Goal: Task Accomplishment & Management: Manage account settings

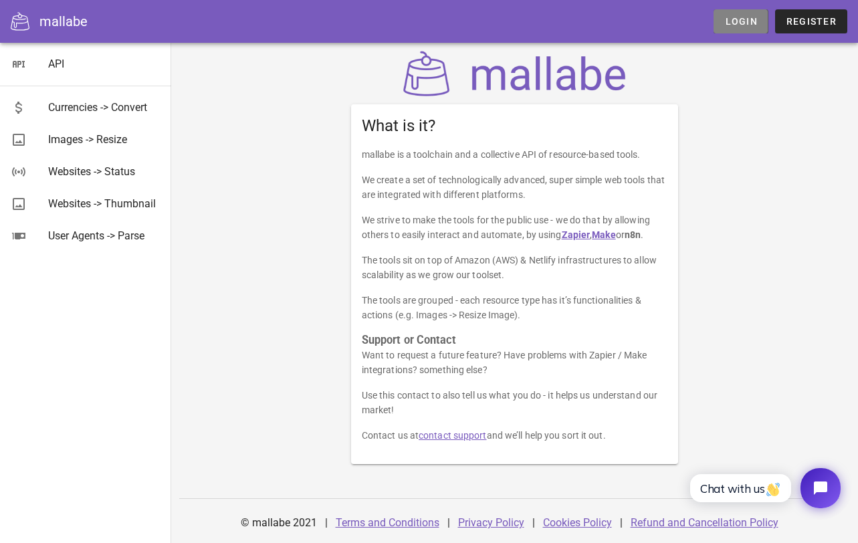
click at [740, 14] on link "Login" at bounding box center [741, 21] width 54 height 24
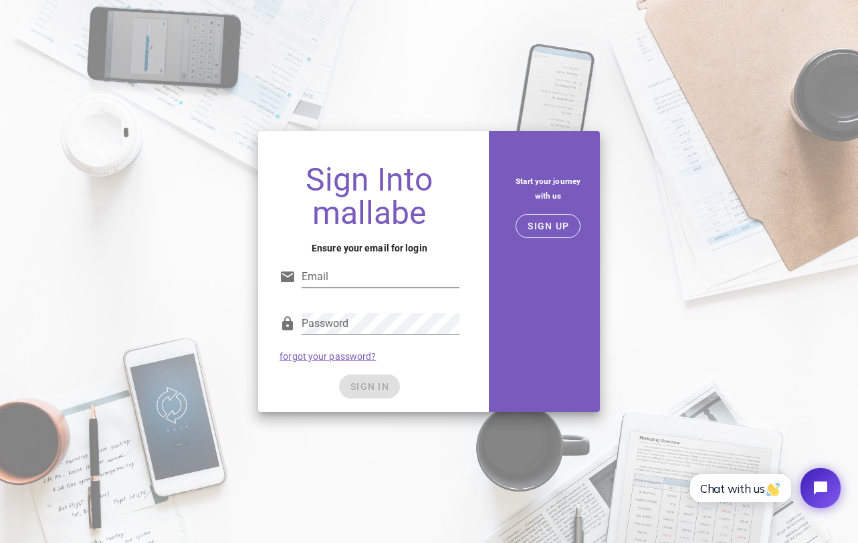
click at [355, 296] on div at bounding box center [380, 297] width 157 height 9
click at [371, 275] on input "Email" at bounding box center [380, 276] width 157 height 21
type input "[EMAIL_ADDRESS][DOMAIN_NAME]"
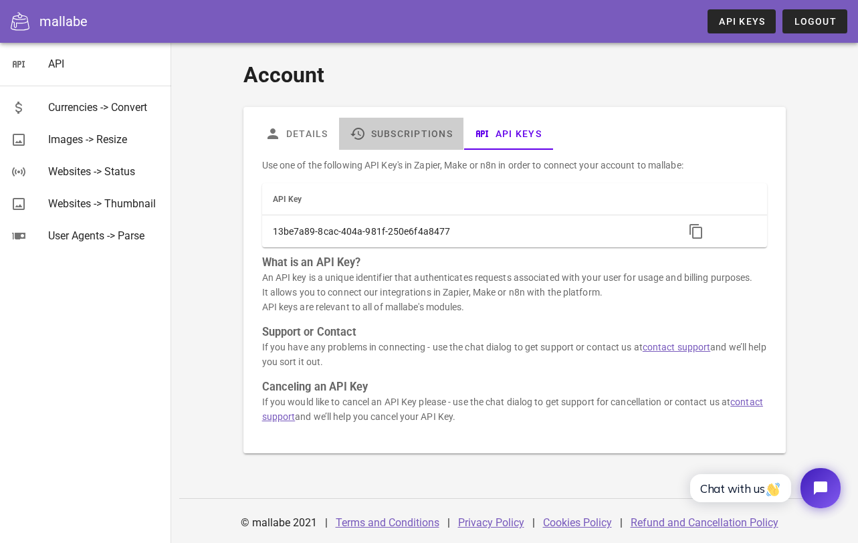
click at [365, 137] on icon at bounding box center [357, 134] width 16 height 16
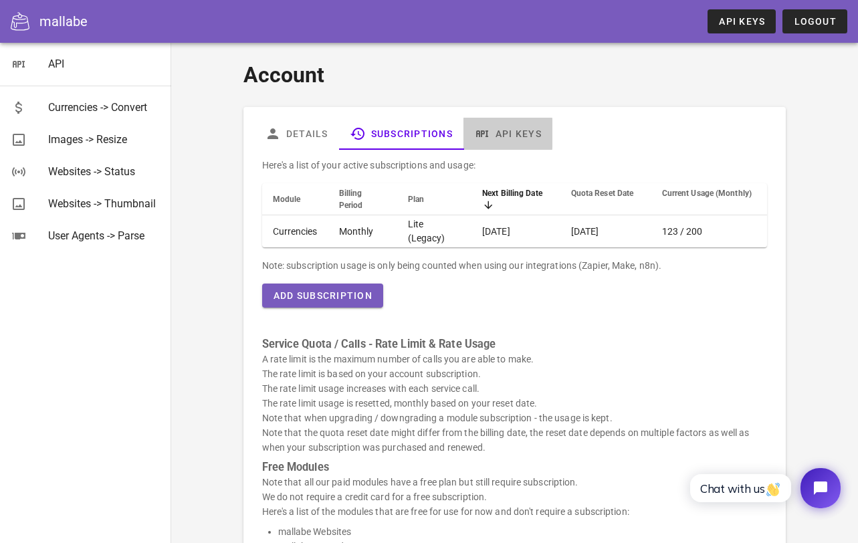
click at [526, 138] on link "API Keys" at bounding box center [508, 134] width 89 height 32
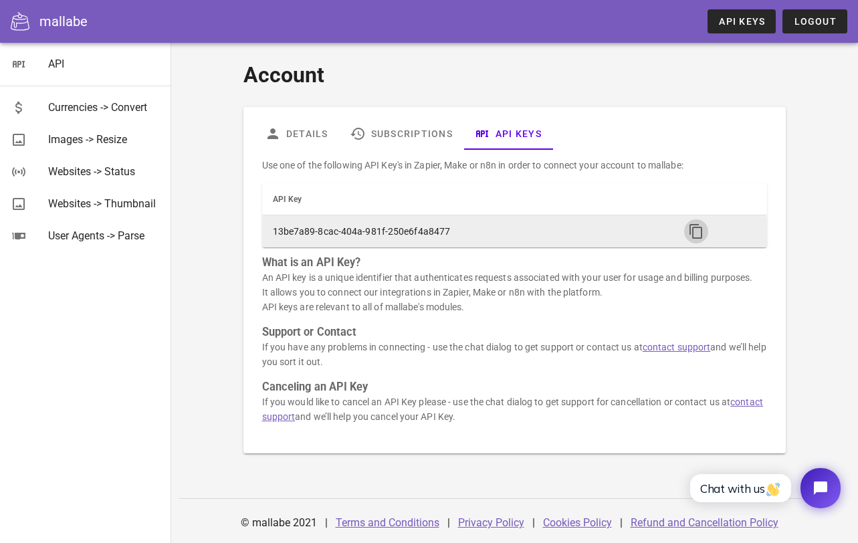
click at [694, 231] on icon "button" at bounding box center [696, 231] width 16 height 16
